Goal: Information Seeking & Learning: Learn about a topic

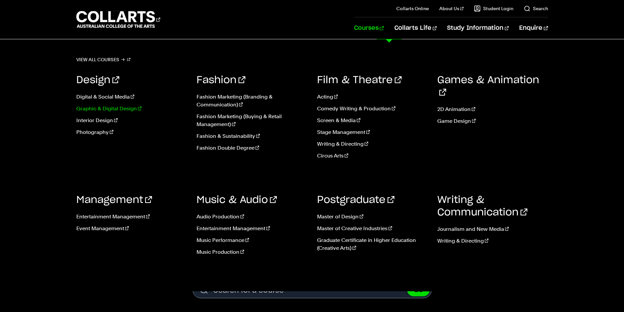
click at [123, 109] on link "Graphic & Digital Design" at bounding box center [131, 109] width 111 height 8
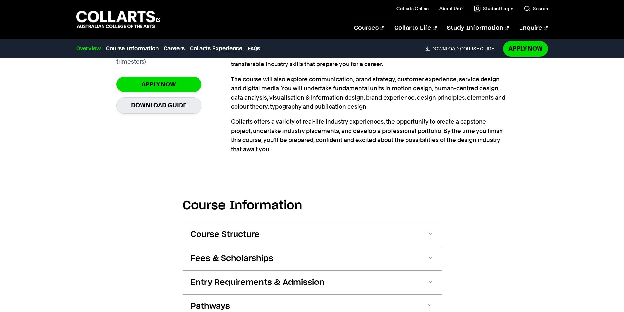
scroll to position [590, 0]
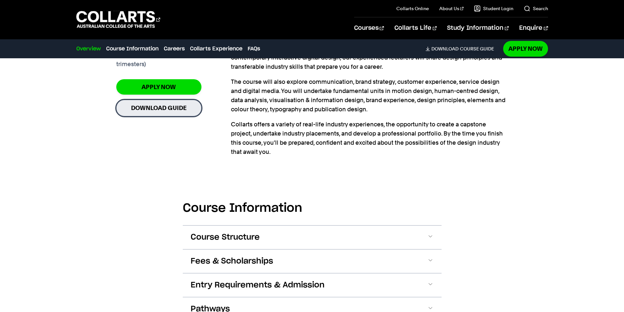
click at [158, 100] on link "Download Guide" at bounding box center [158, 108] width 85 height 16
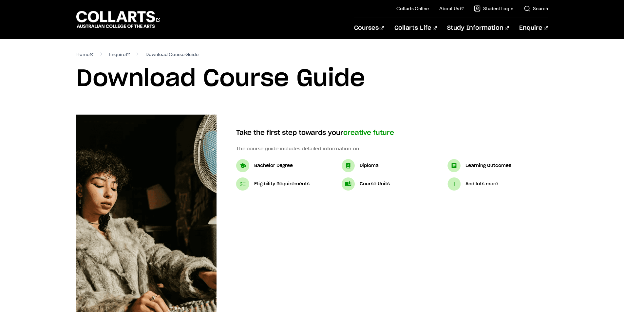
click at [283, 165] on p "Bachelor Degree" at bounding box center [273, 166] width 39 height 8
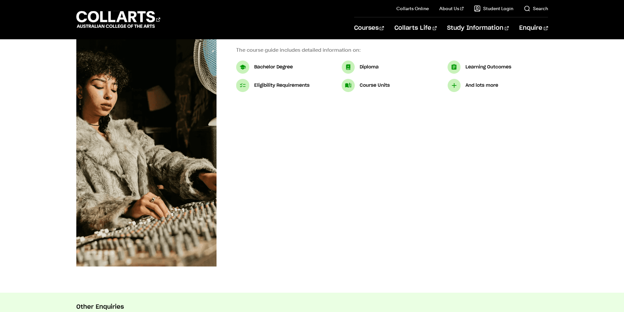
scroll to position [98, 0]
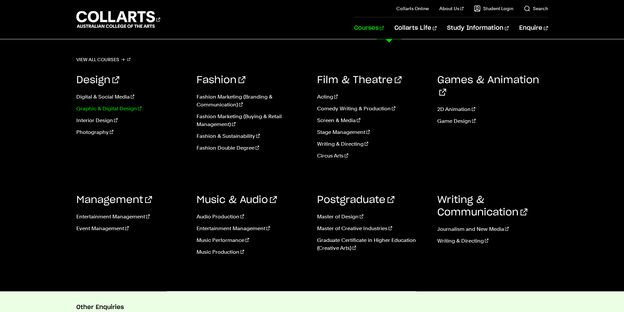
click at [105, 107] on link "Graphic & Digital Design" at bounding box center [131, 109] width 111 height 8
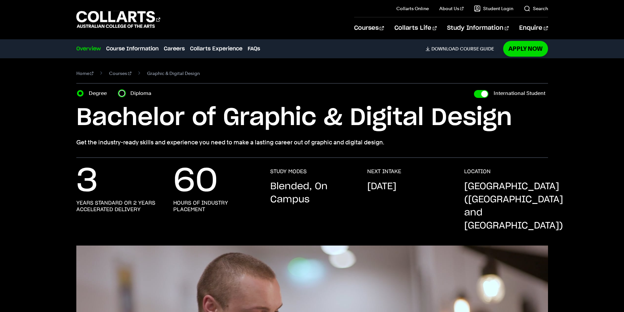
click at [120, 93] on input "Diploma" at bounding box center [122, 93] width 7 height 7
radio input "true"
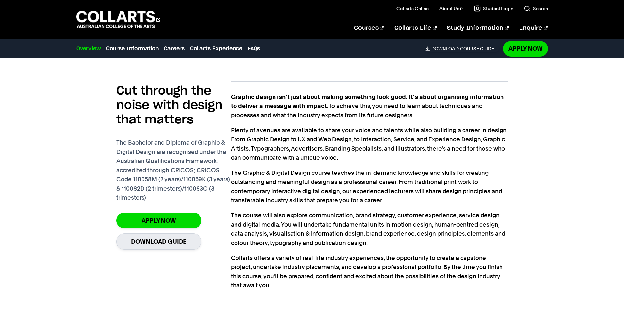
scroll to position [459, 0]
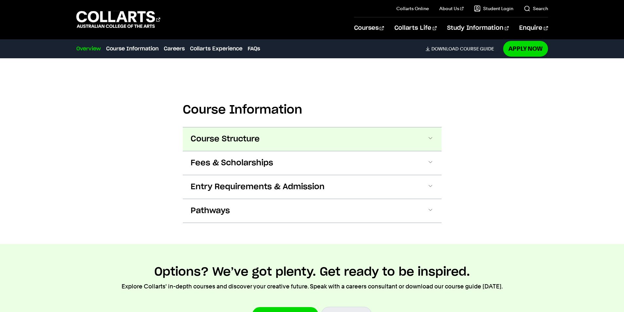
click at [333, 128] on button "Course Structure" at bounding box center [312, 139] width 259 height 24
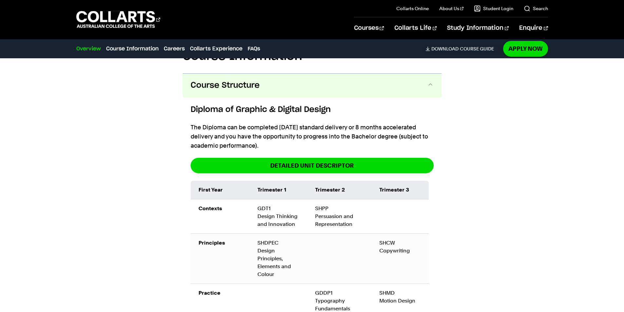
scroll to position [744, 0]
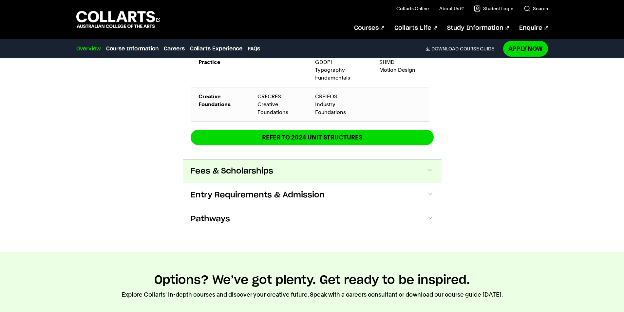
click at [298, 160] on button "Fees & Scholarships" at bounding box center [312, 172] width 259 height 24
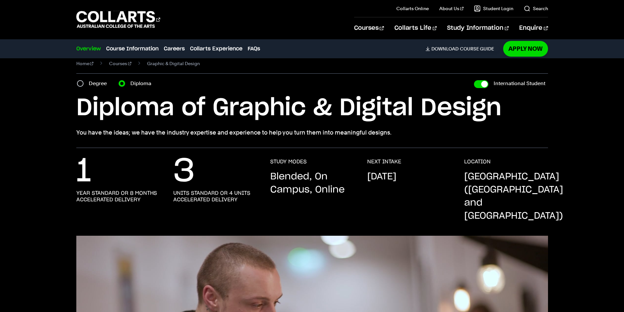
scroll to position [0, 0]
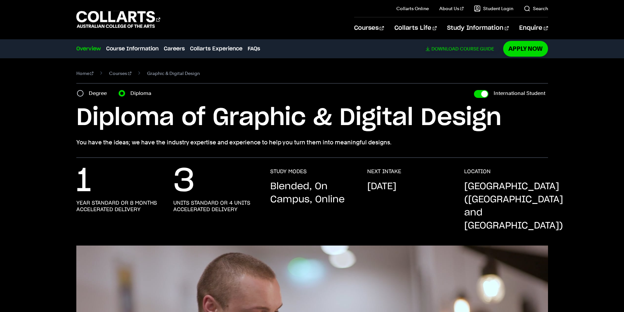
click at [455, 48] on span "Download" at bounding box center [445, 49] width 27 height 6
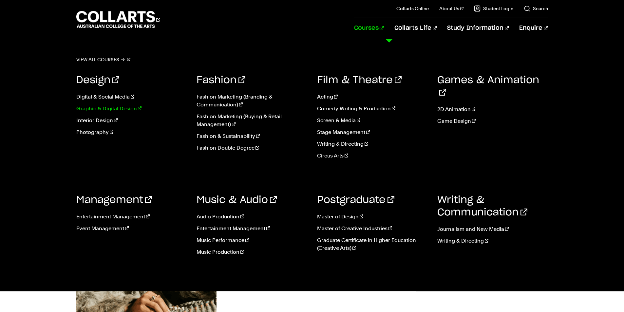
click at [106, 107] on link "Graphic & Digital Design" at bounding box center [131, 109] width 111 height 8
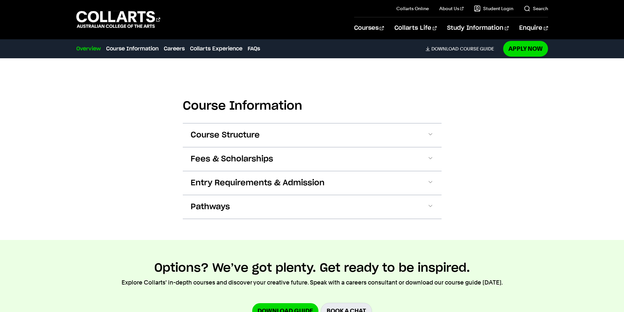
scroll to position [688, 0]
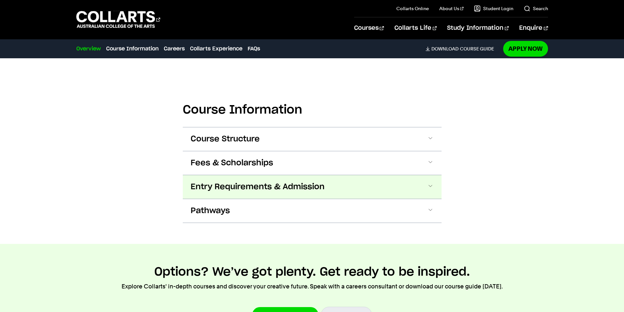
click at [372, 177] on button "Entry Requirements & Admission" at bounding box center [312, 187] width 259 height 24
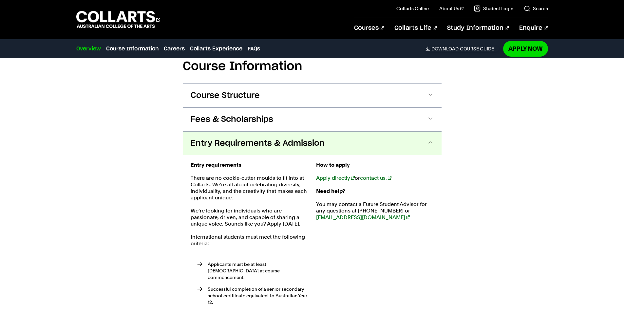
scroll to position [726, 0]
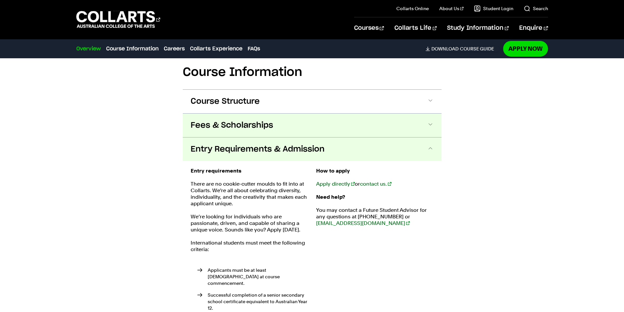
click at [260, 120] on span "Fees & Scholarships" at bounding box center [232, 125] width 83 height 10
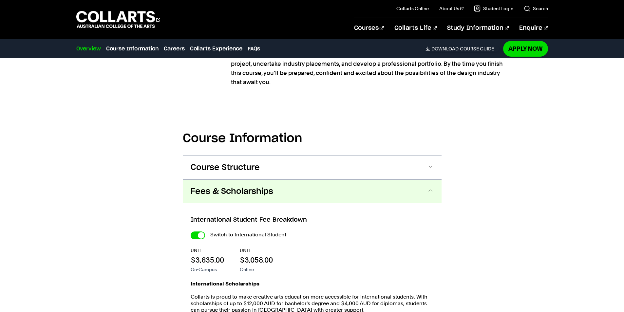
scroll to position [669, 0]
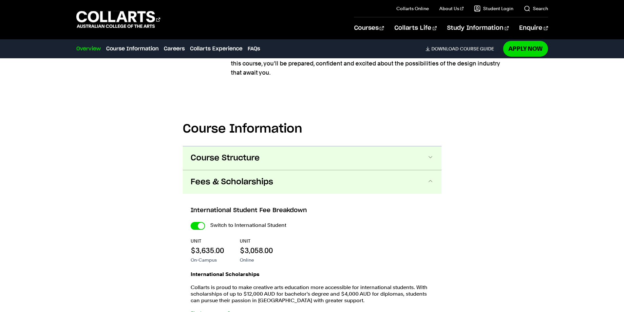
click at [281, 146] on button "Course Structure" at bounding box center [312, 158] width 259 height 24
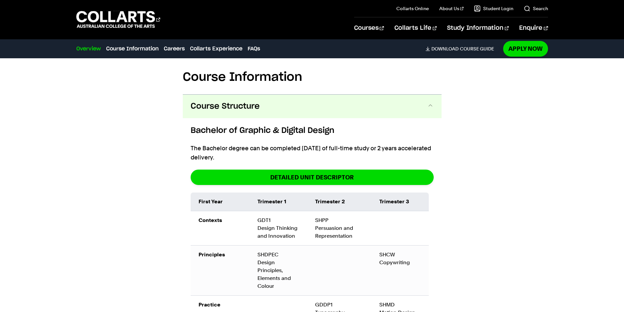
scroll to position [711, 0]
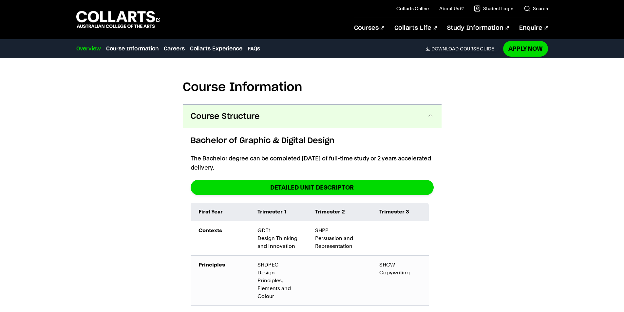
click at [421, 105] on button "Course Structure" at bounding box center [312, 117] width 259 height 24
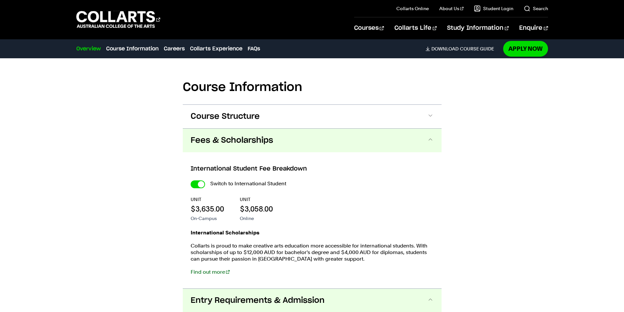
click at [122, 191] on div "Course Information Course Structure Bachelor of Graphic & Digital Design The Ba…" at bounding box center [312, 304] width 578 height 511
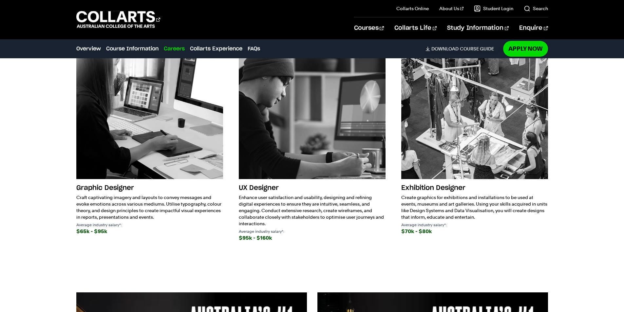
scroll to position [1432, 0]
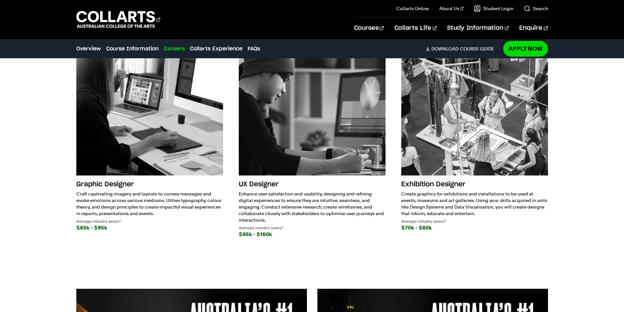
click at [63, 225] on div "Future Graphic and Digital Design Careers Design is everywhere, and as a result…" at bounding box center [312, 109] width 578 height 339
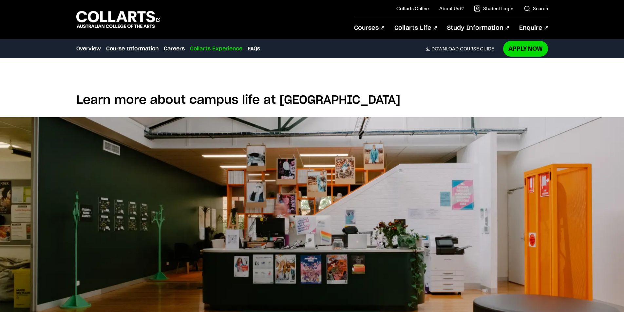
scroll to position [1858, 0]
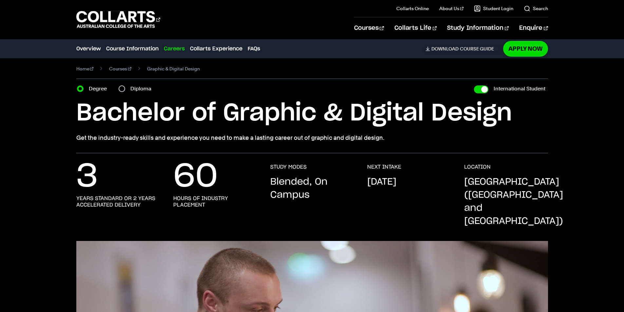
scroll to position [0, 0]
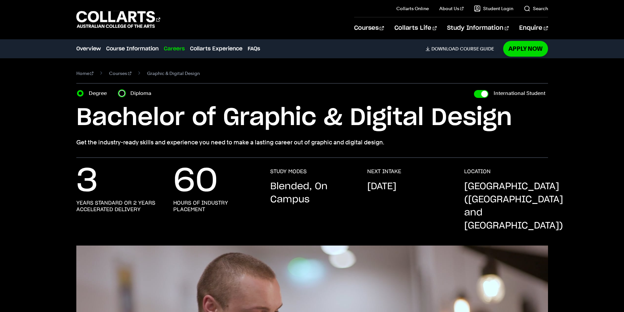
click at [122, 92] on input "Diploma" at bounding box center [122, 93] width 7 height 7
radio input "true"
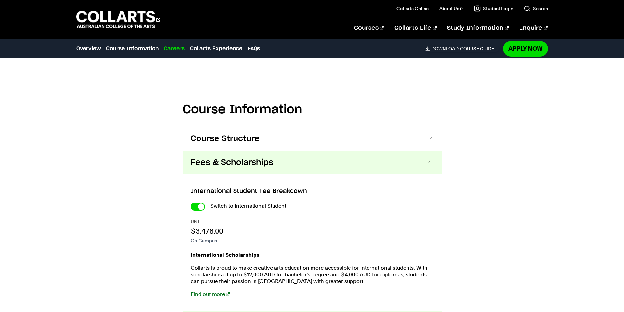
scroll to position [688, 0]
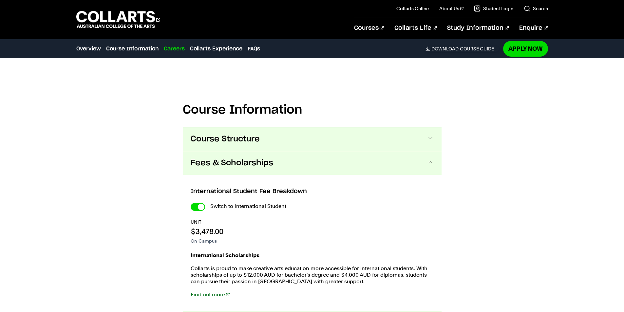
click at [361, 127] on button "Course Structure" at bounding box center [312, 139] width 259 height 24
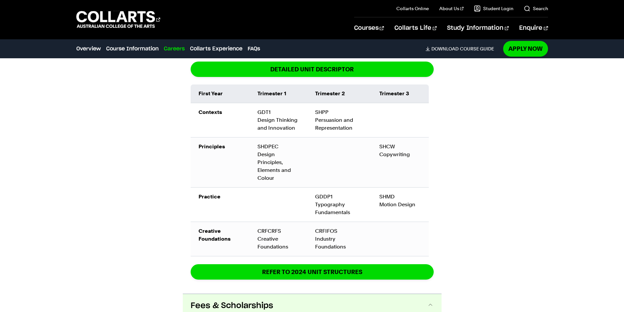
scroll to position [842, 0]
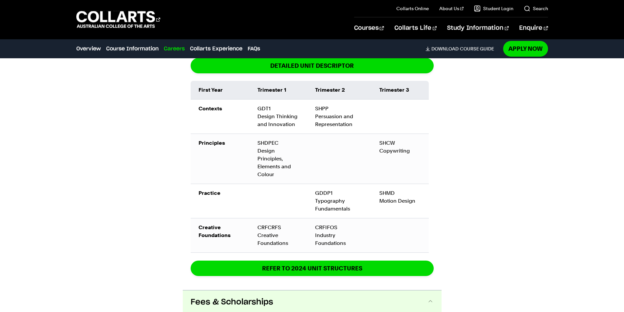
click at [8, 202] on div "1 year standard or 8 months accelerated delivery 3 units standard or 4 units ac…" at bounding box center [312, 19] width 624 height 1407
click at [5, 171] on div "1 year standard or 8 months accelerated delivery 3 units standard or 4 units ac…" at bounding box center [312, 19] width 624 height 1407
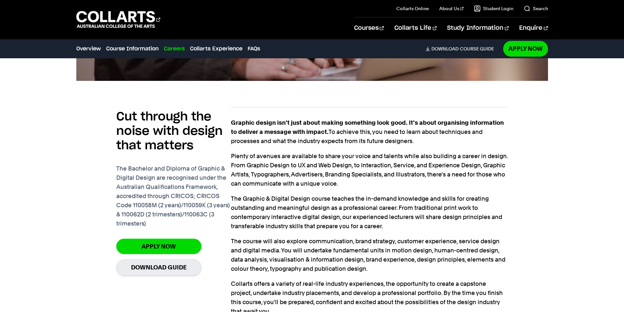
scroll to position [449, 0]
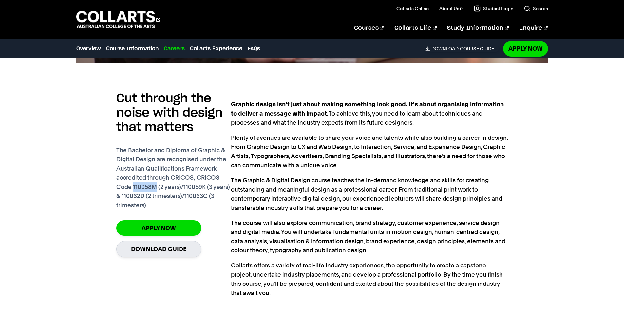
drag, startPoint x: 134, startPoint y: 174, endPoint x: 156, endPoint y: 173, distance: 22.3
click at [156, 173] on p "The Bachelor and Diploma of Graphic & Digital Design are recognised under the A…" at bounding box center [173, 178] width 115 height 64
copy p "110058M"
click at [48, 191] on div "Cut through the noise with design that matters The Bachelor and Diploma of Grap…" at bounding box center [312, 187] width 578 height 249
